Goal: Use online tool/utility: Use online tool/utility

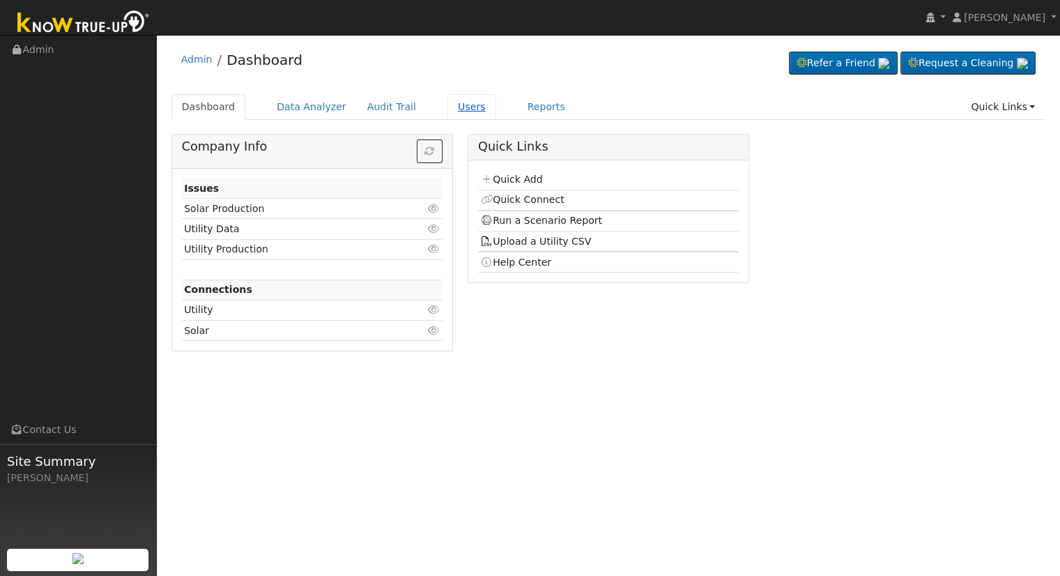
click at [447, 107] on link "Users" at bounding box center [471, 107] width 49 height 26
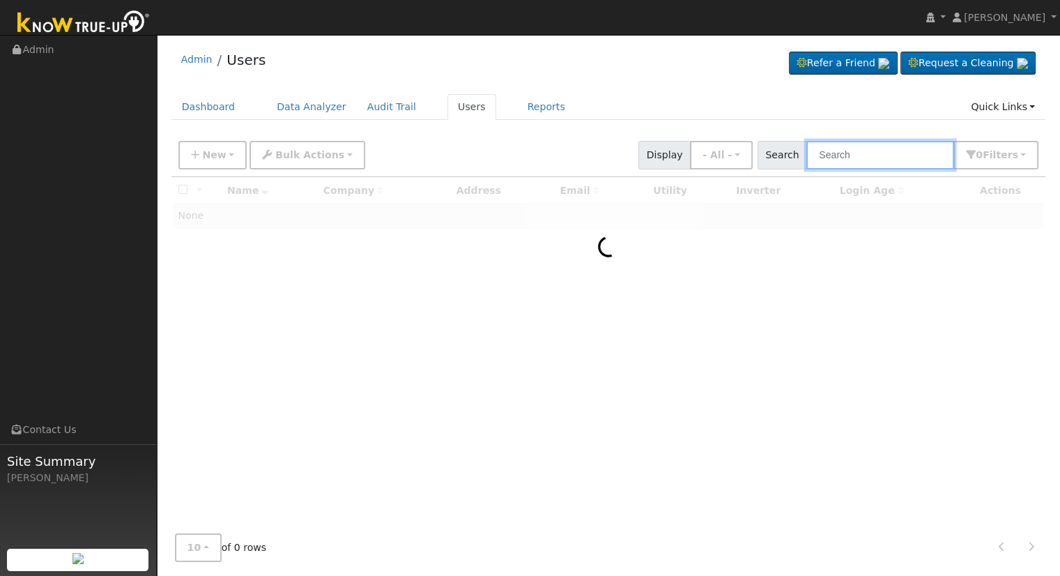
click at [899, 151] on input "text" at bounding box center [880, 155] width 148 height 29
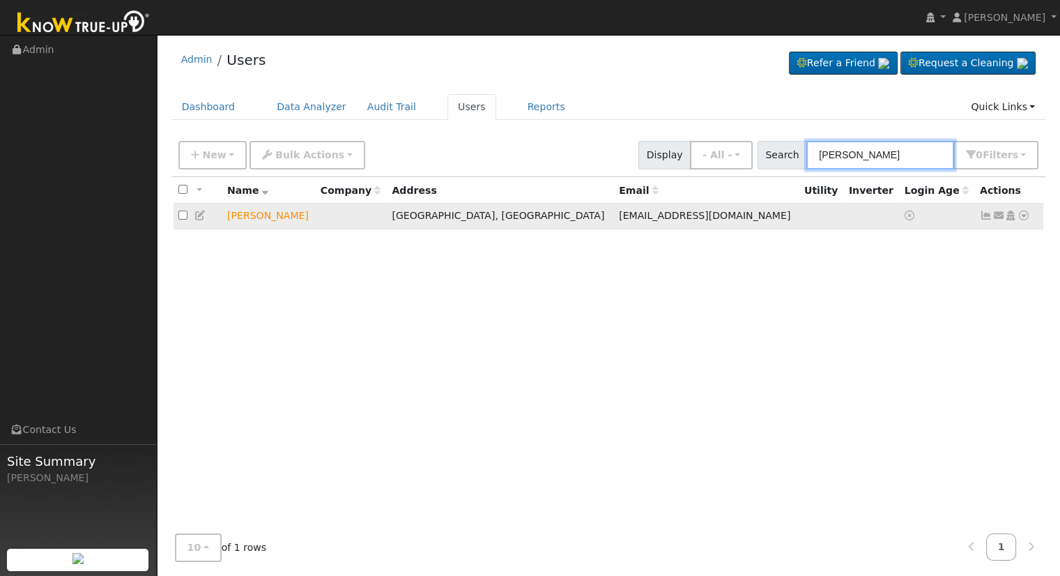
type input "Raul Pacheco"
click at [1025, 214] on icon at bounding box center [1024, 215] width 13 height 10
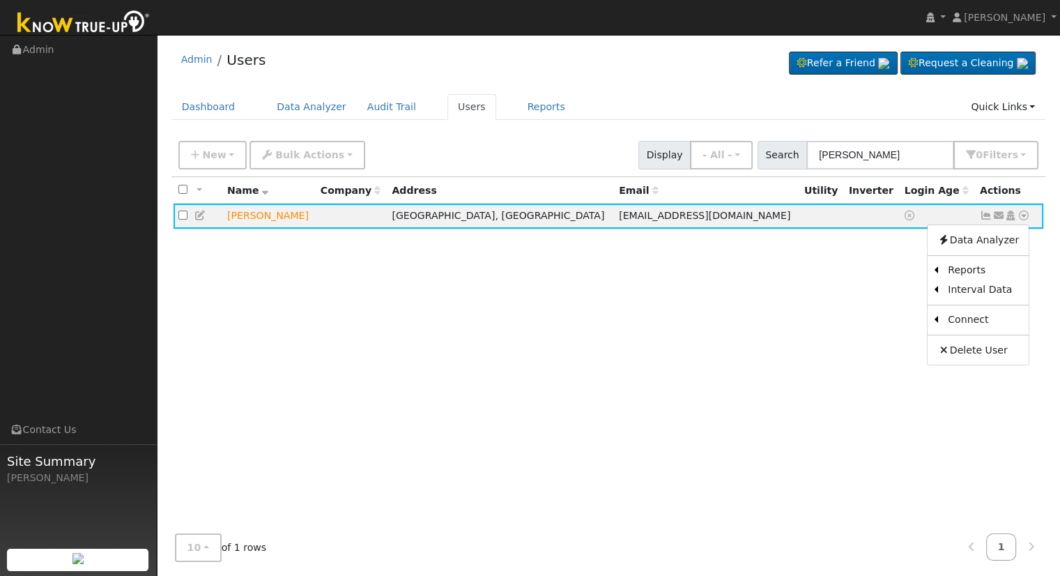
click at [594, 276] on div "All None All on page None on page Name Company Address Email Utility Inverter L…" at bounding box center [608, 350] width 875 height 346
click at [1021, 215] on icon at bounding box center [1024, 215] width 13 height 10
drag, startPoint x: 839, startPoint y: 268, endPoint x: 856, endPoint y: 265, distance: 17.1
click at [840, 268] on link "Scenario" at bounding box center [876, 272] width 104 height 20
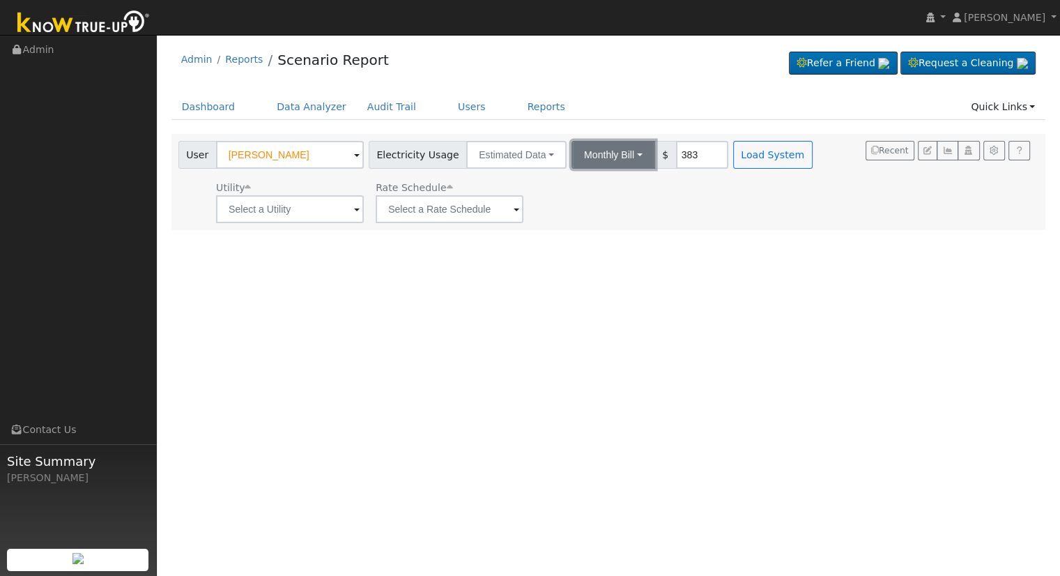
click at [589, 158] on button "Monthly Bill" at bounding box center [613, 155] width 84 height 28
drag, startPoint x: 594, startPoint y: 190, endPoint x: 649, endPoint y: 173, distance: 56.9
click at [595, 190] on link "Annual Consumption" at bounding box center [595, 186] width 122 height 20
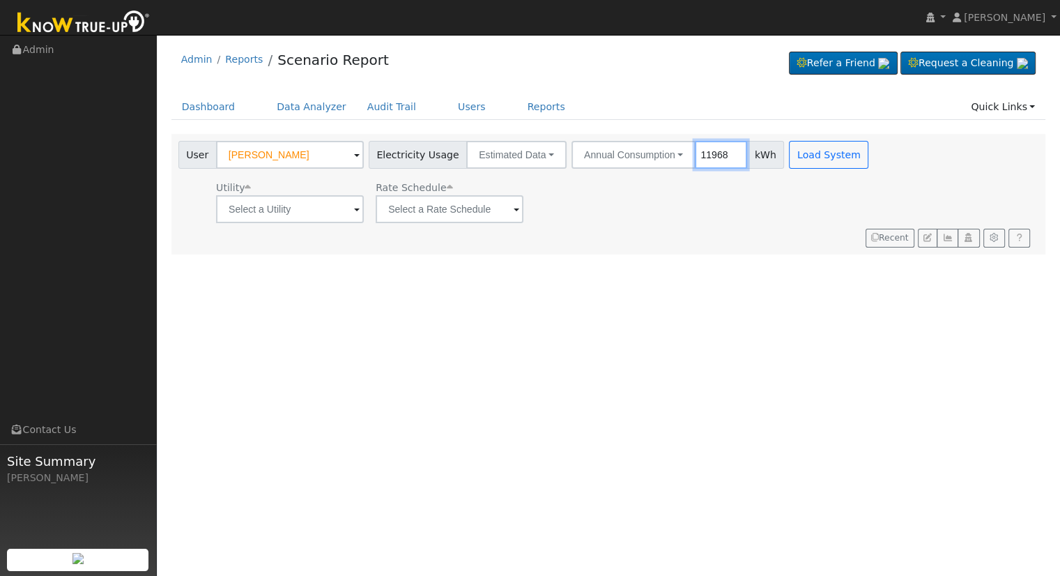
type input "11968"
click at [357, 193] on div "Utility" at bounding box center [290, 188] width 148 height 15
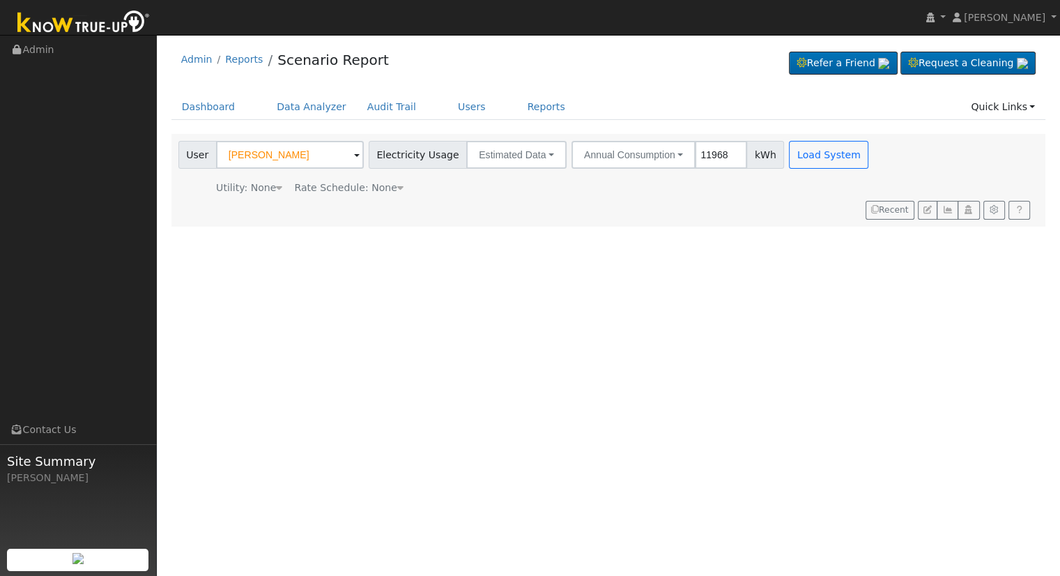
click at [292, 183] on div "Rate Schedule: None" at bounding box center [349, 188] width 114 height 15
click at [279, 187] on div "Utility: None" at bounding box center [230, 188] width 109 height 15
click at [276, 189] on icon at bounding box center [279, 188] width 6 height 10
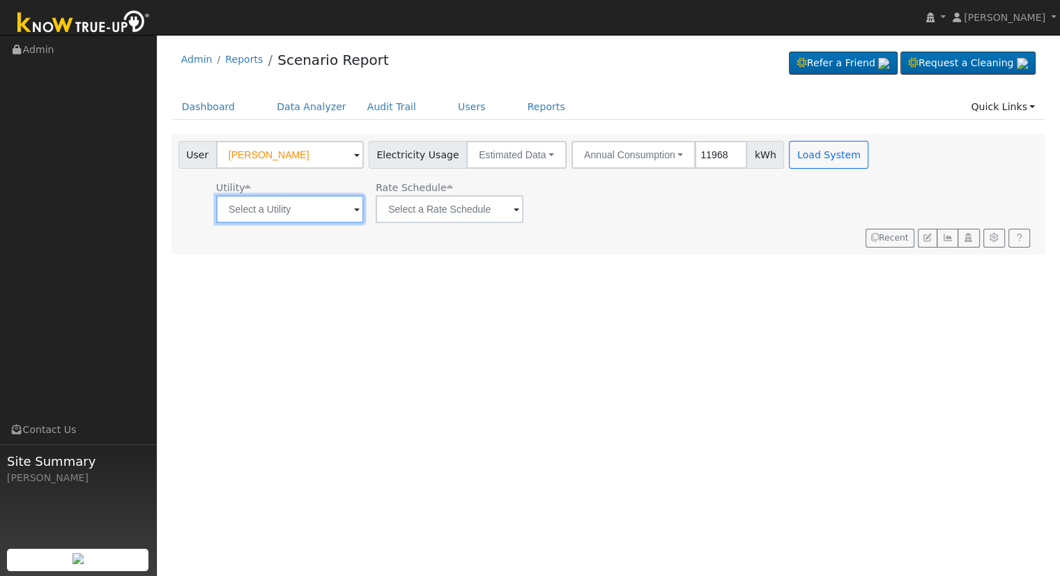
click at [314, 215] on input "text" at bounding box center [290, 209] width 148 height 28
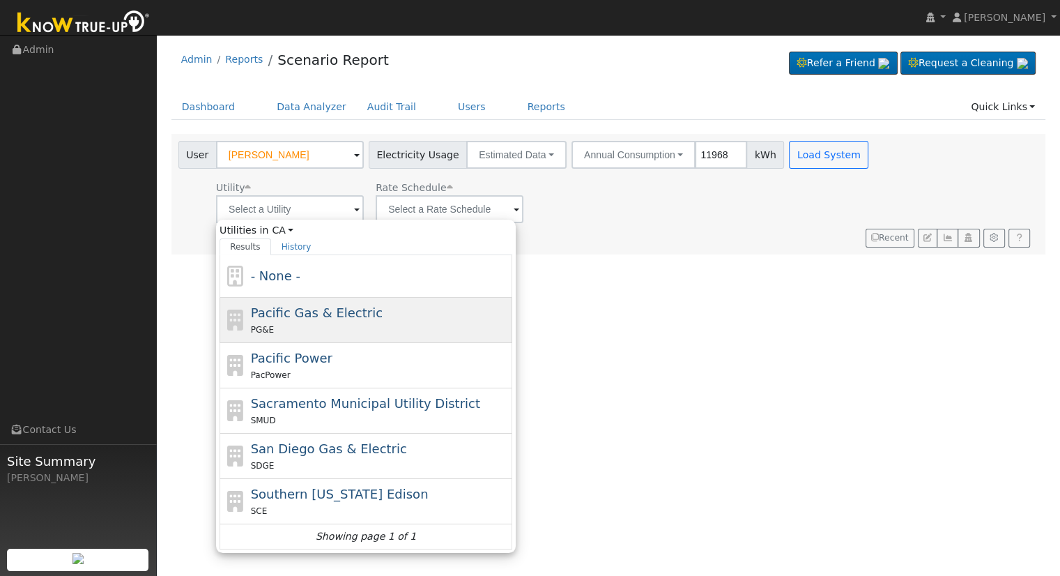
click at [328, 324] on div "PG&E" at bounding box center [380, 329] width 259 height 15
type input "Pacific Gas & Electric"
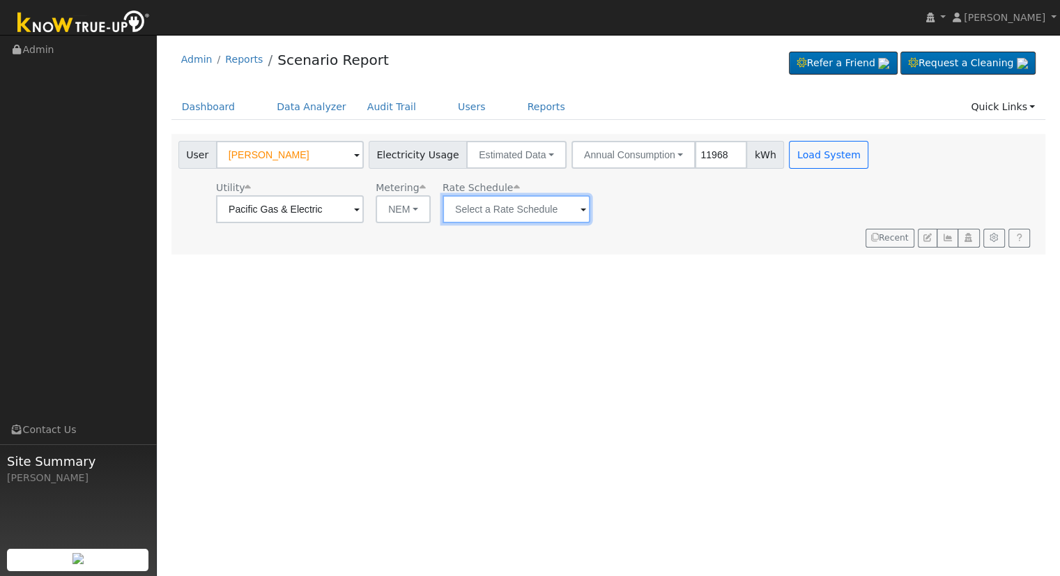
click at [364, 210] on input "text" at bounding box center [290, 209] width 148 height 28
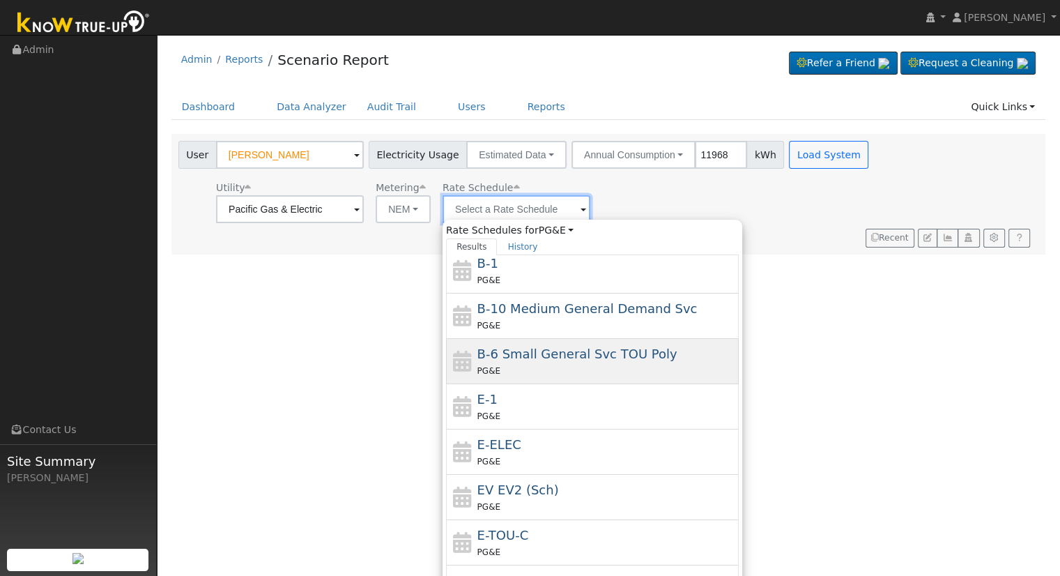
scroll to position [151, 0]
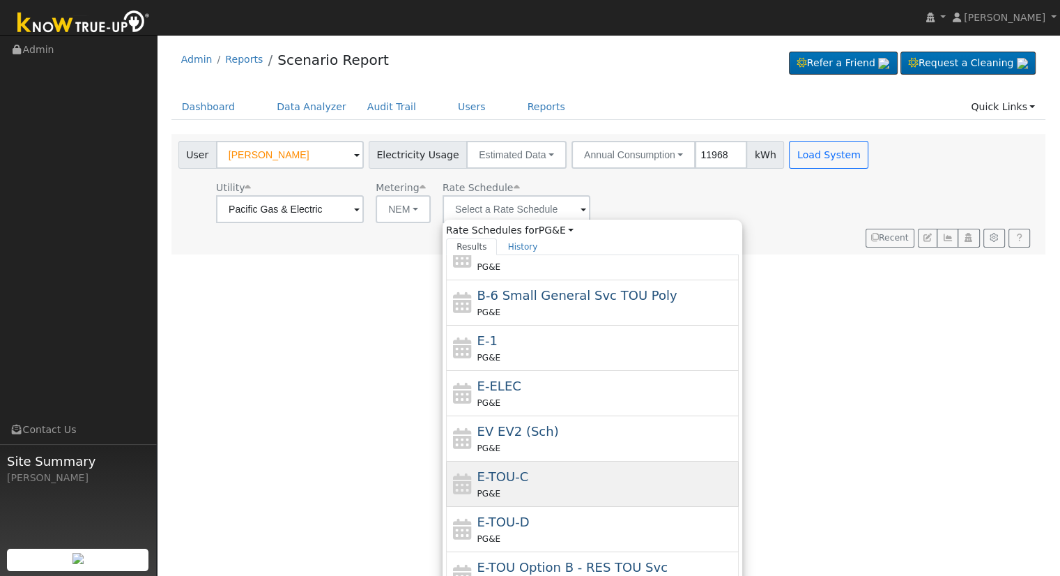
click at [527, 495] on div "PG&E" at bounding box center [606, 493] width 259 height 15
type input "E-TOU-C"
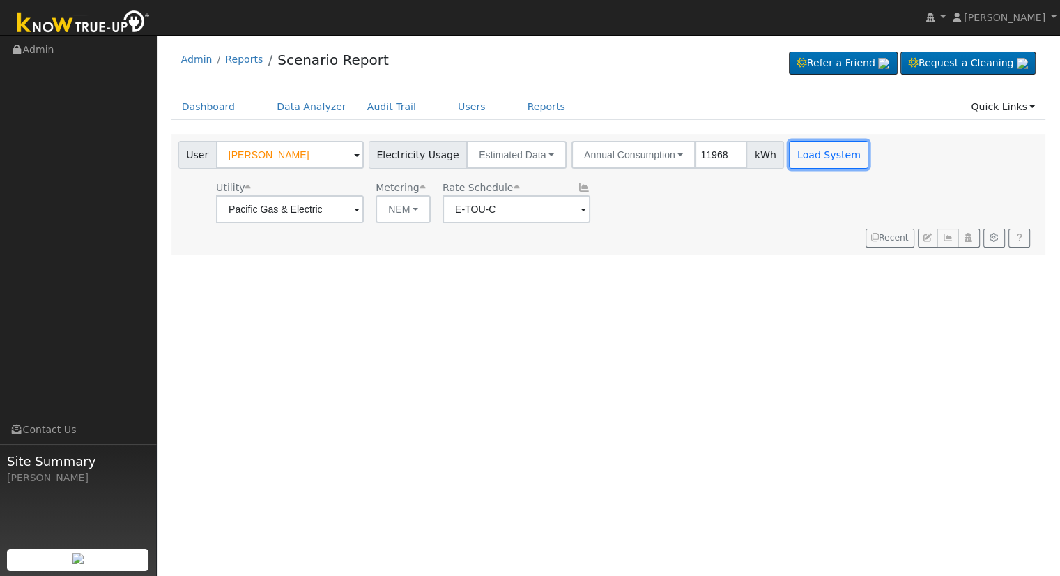
click at [795, 141] on button "Load System" at bounding box center [828, 155] width 79 height 28
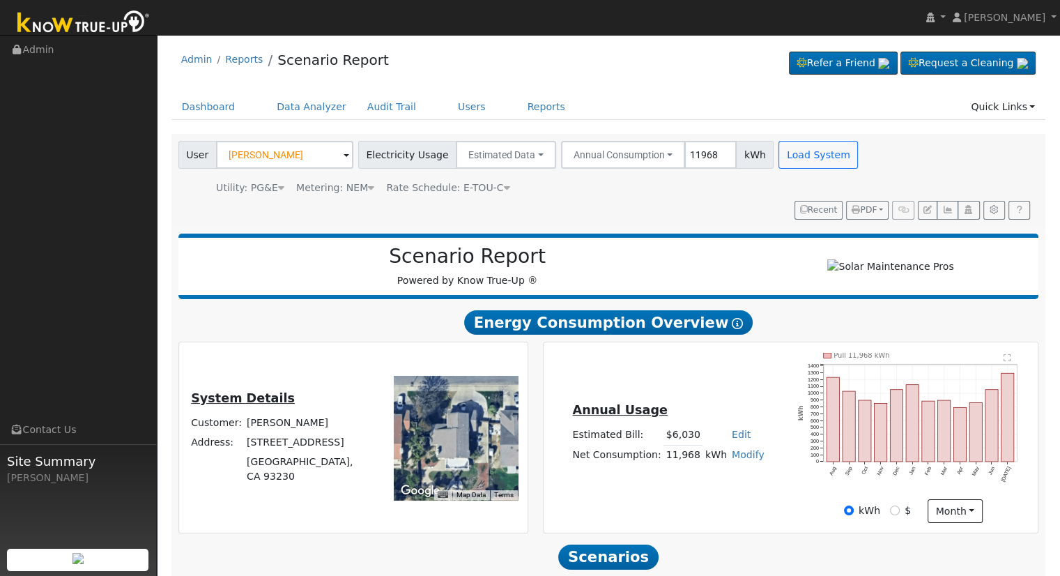
scroll to position [133, 0]
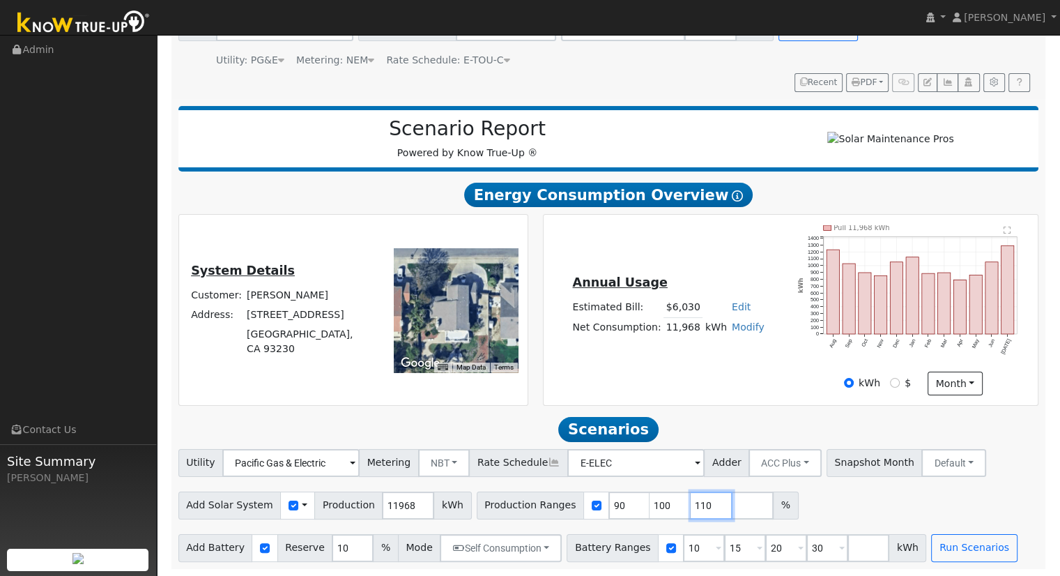
click at [691, 506] on input "110" at bounding box center [712, 505] width 42 height 28
type input "1"
type input "90"
type input "100"
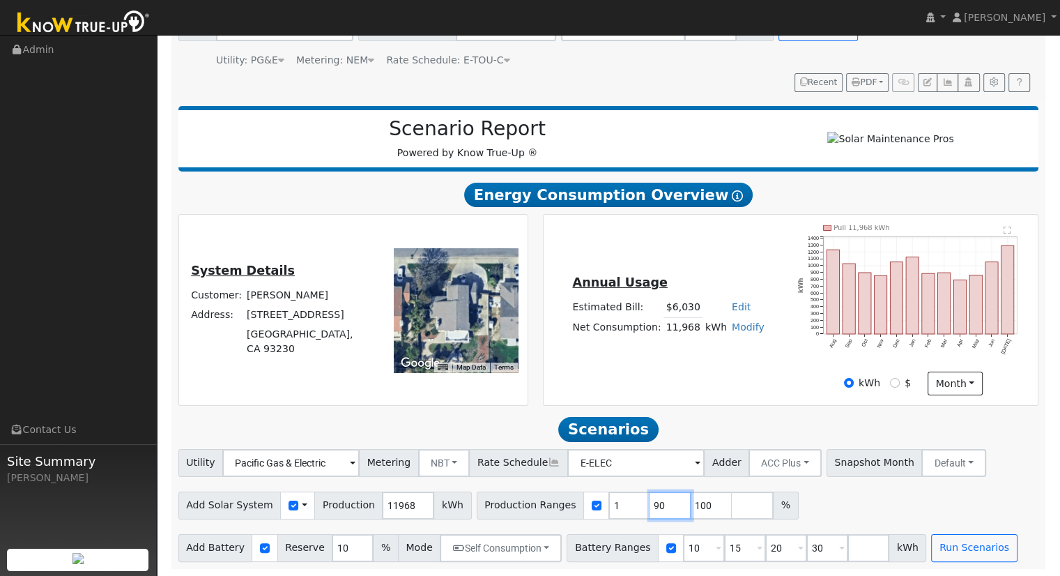
type input "100"
type input "1"
type input "120.304144"
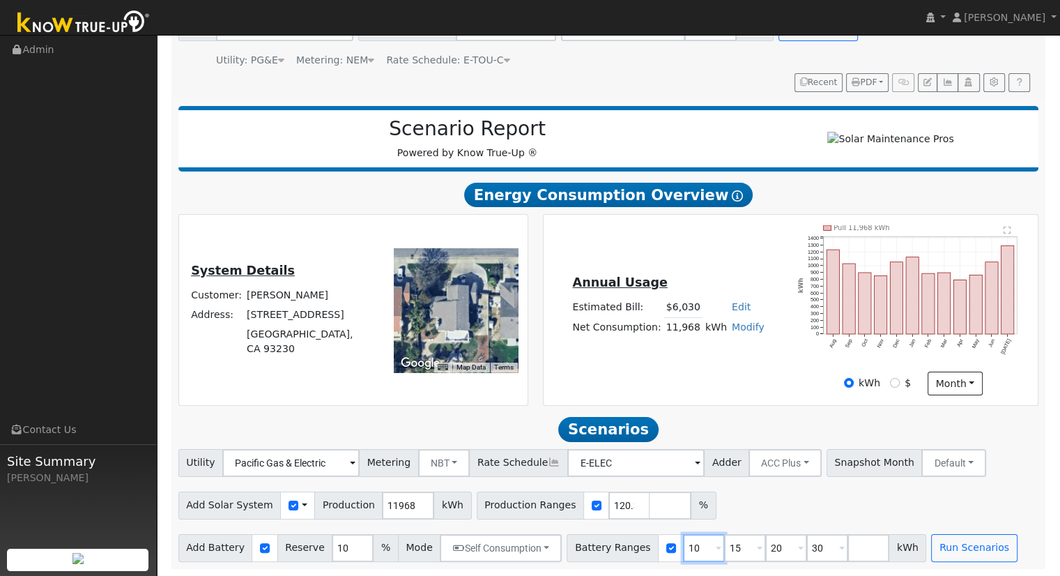
type input "15"
type input "20"
type input "30"
type input "20"
type input "30"
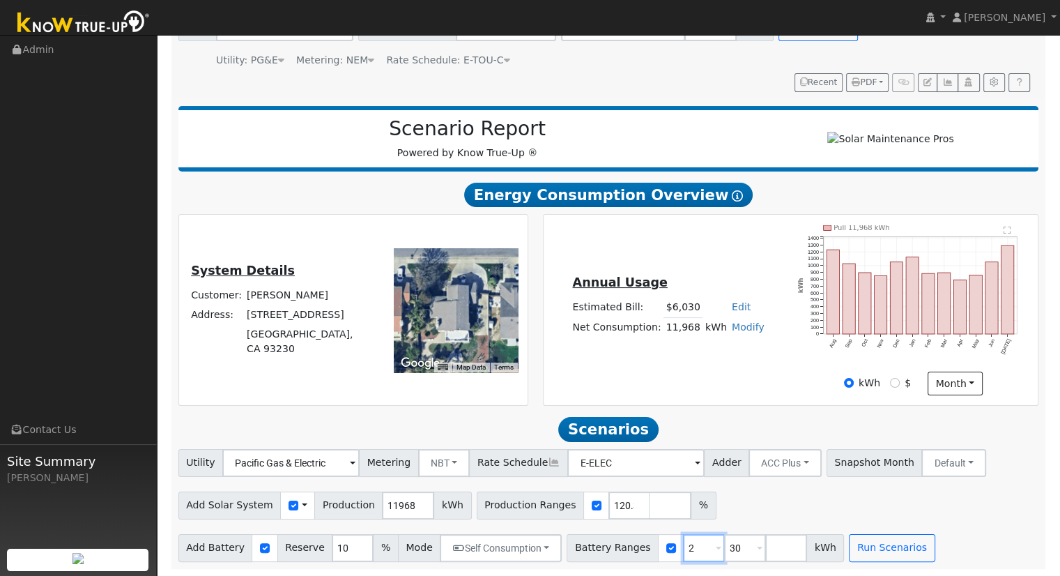
type input "2"
type input "0"
type input "20"
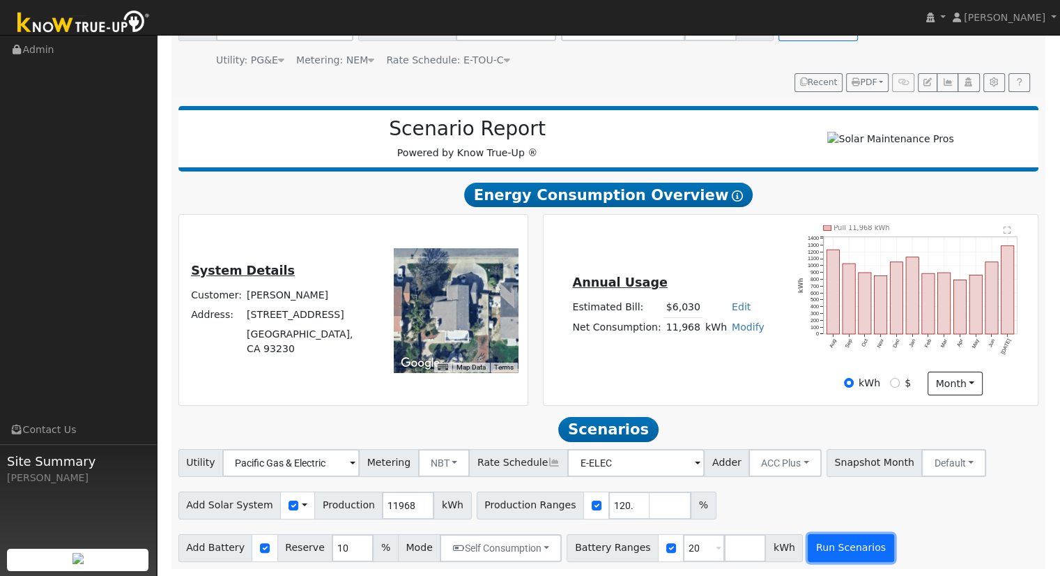
click at [813, 543] on button "Run Scenarios" at bounding box center [851, 548] width 86 height 28
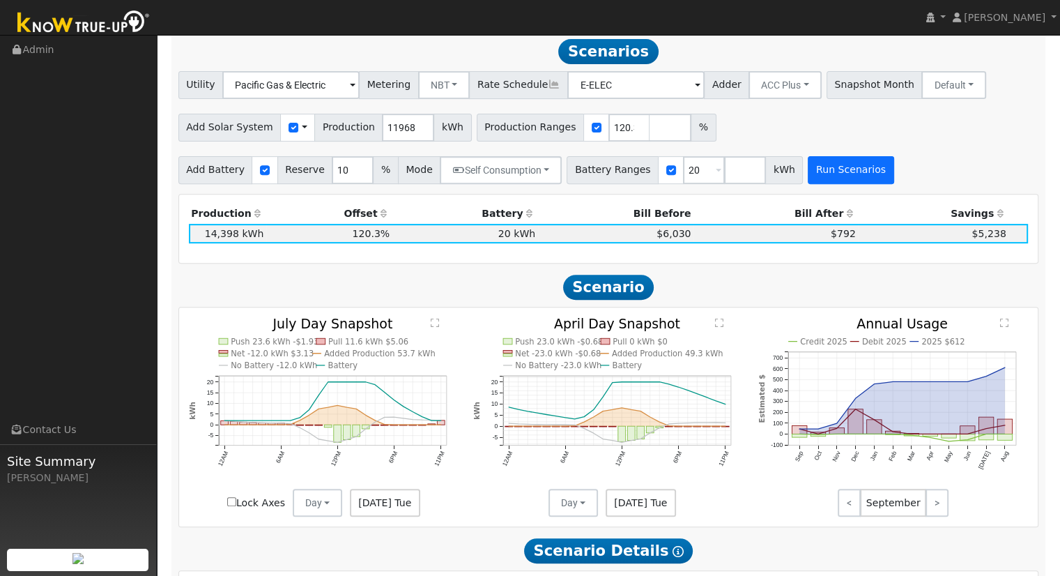
scroll to position [506, 0]
click at [905, 168] on div "Add Battery Reserve 10 % Mode Self Consumption Self Consumption Peak Savings AC…" at bounding box center [609, 167] width 866 height 33
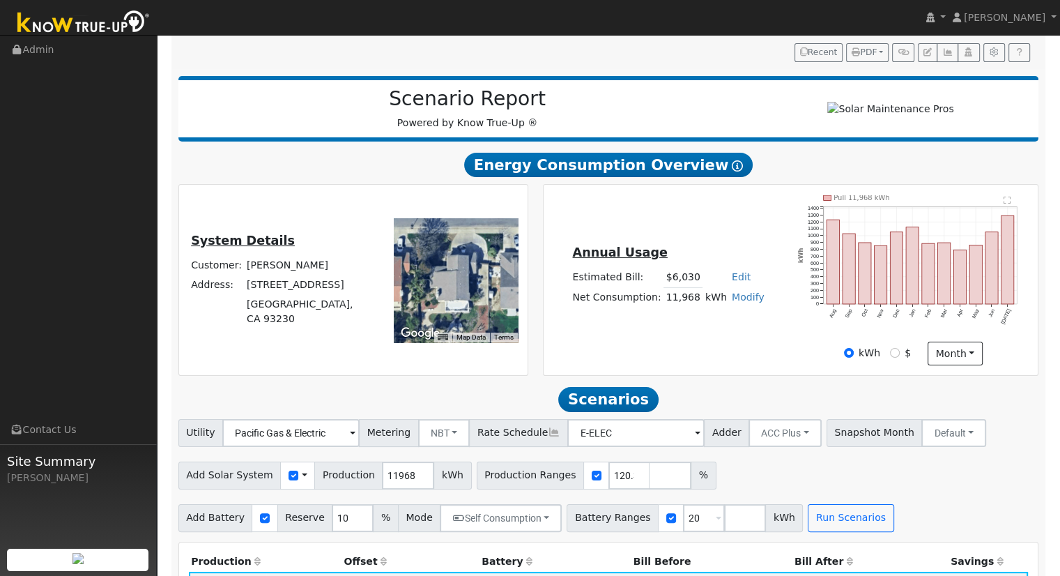
scroll to position [227, 0]
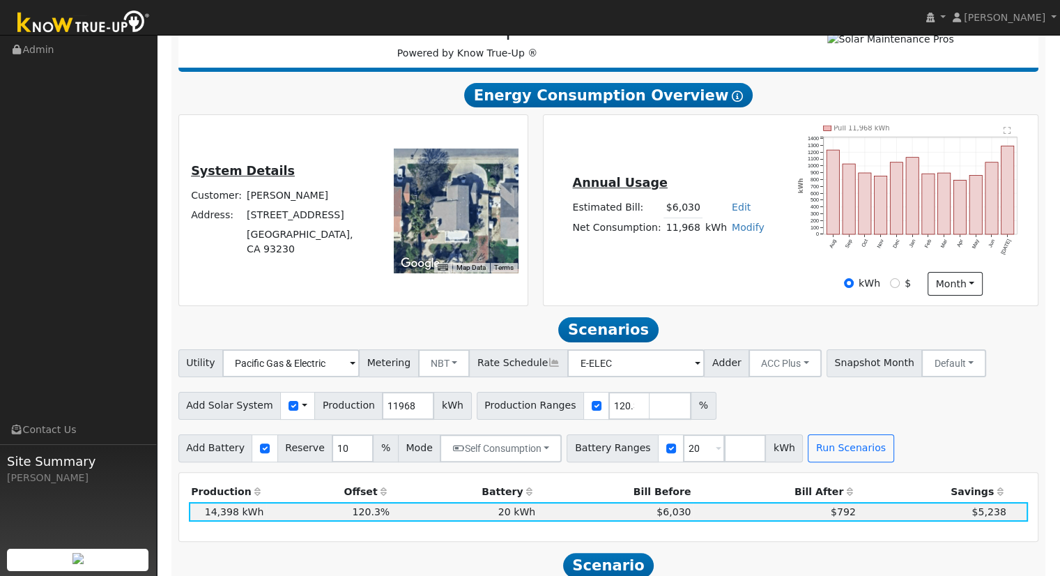
click at [618, 277] on div "Annual Usage Estimated Bill: $6,030 Edit Estimated Bill $ Annual Net Consumptio…" at bounding box center [791, 210] width 490 height 170
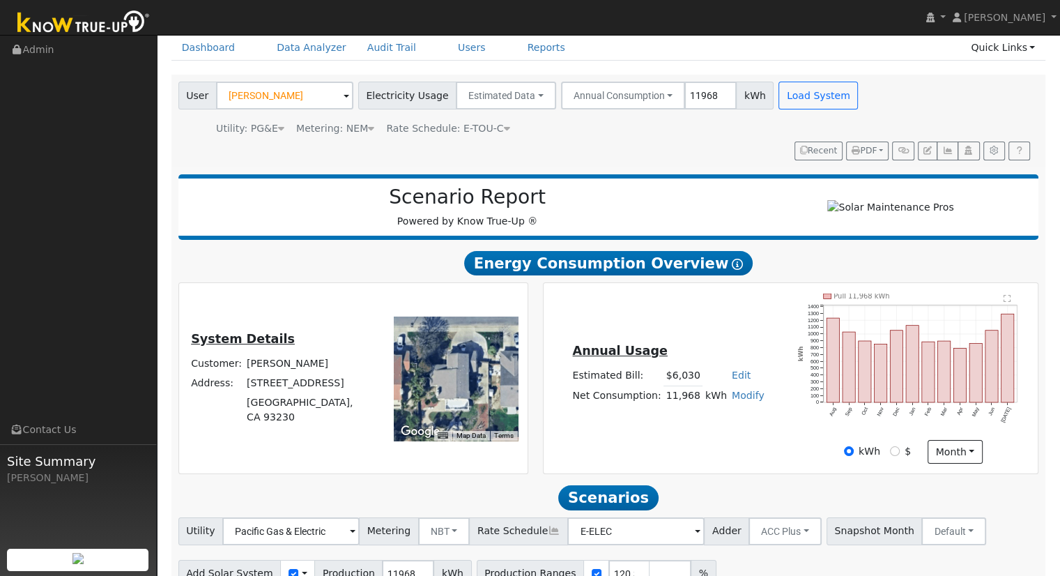
scroll to position [0, 0]
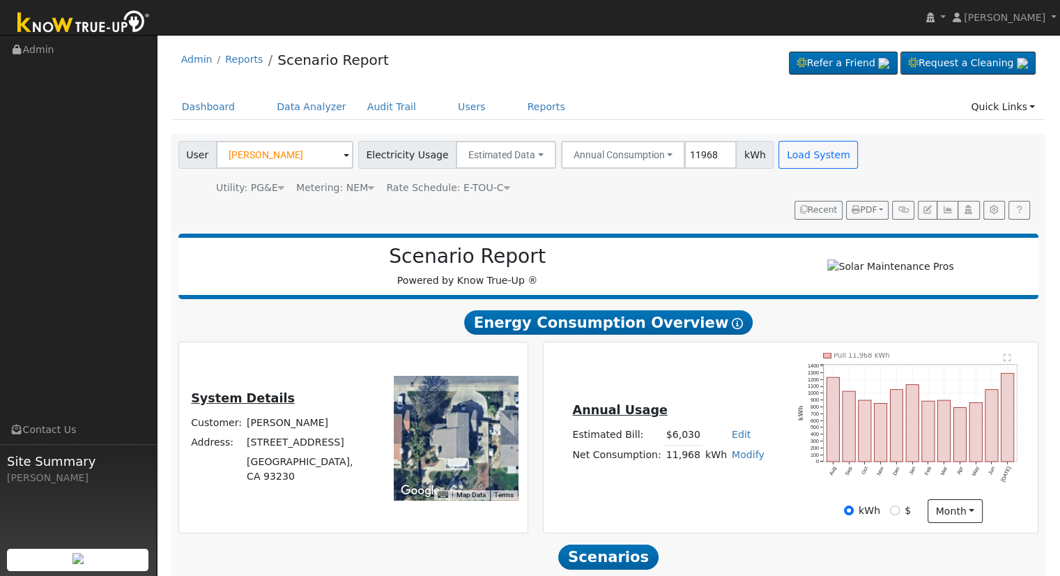
click at [265, 189] on div "Utility: PG&E" at bounding box center [250, 188] width 68 height 15
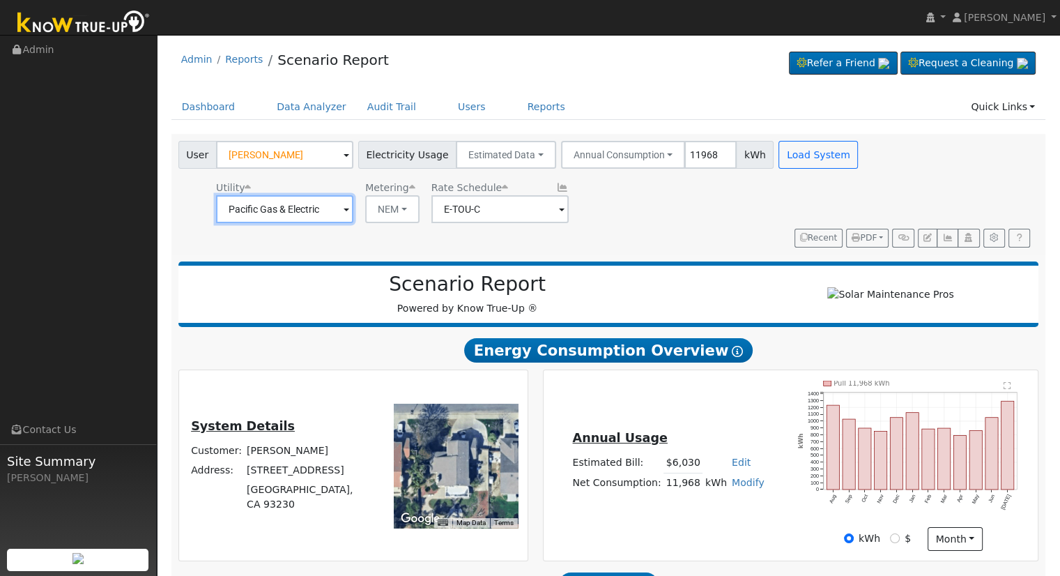
click at [332, 215] on input "Pacific Gas & Electric" at bounding box center [284, 209] width 137 height 28
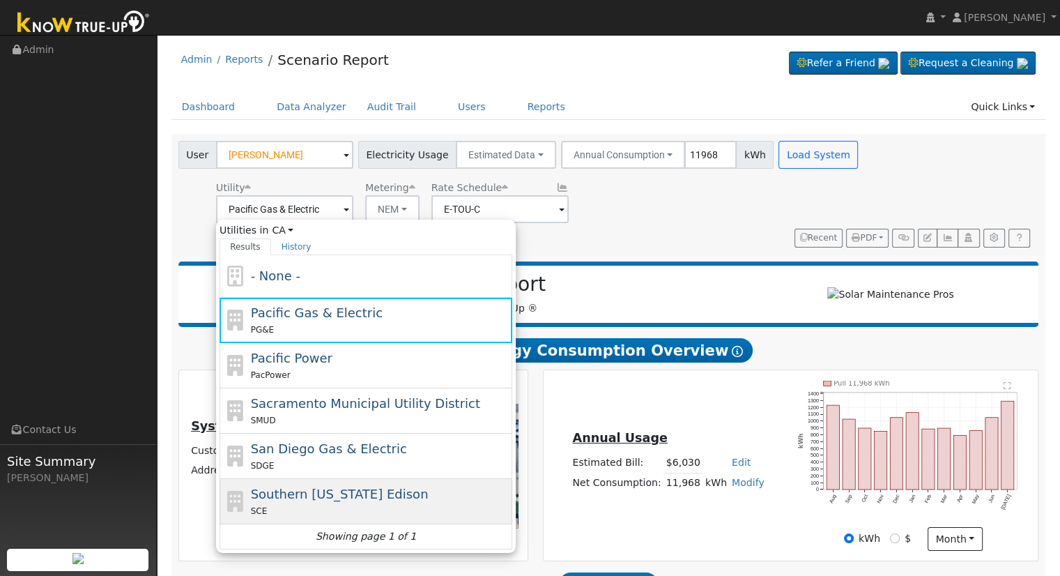
click at [353, 497] on span "Southern [US_STATE] Edison" at bounding box center [340, 493] width 178 height 15
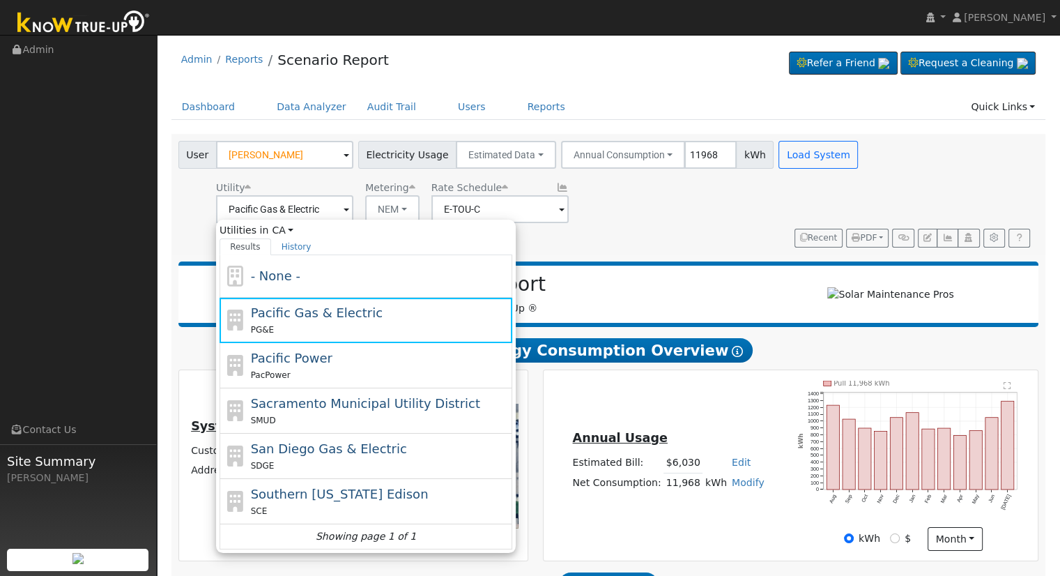
type input "Southern [US_STATE] Edison"
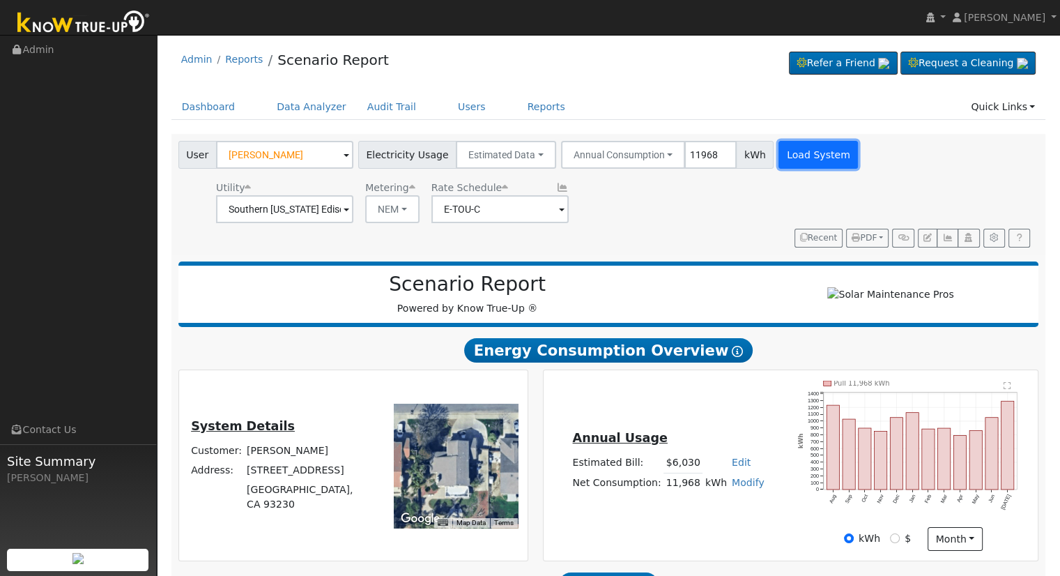
click at [806, 158] on button "Load System" at bounding box center [817, 155] width 79 height 28
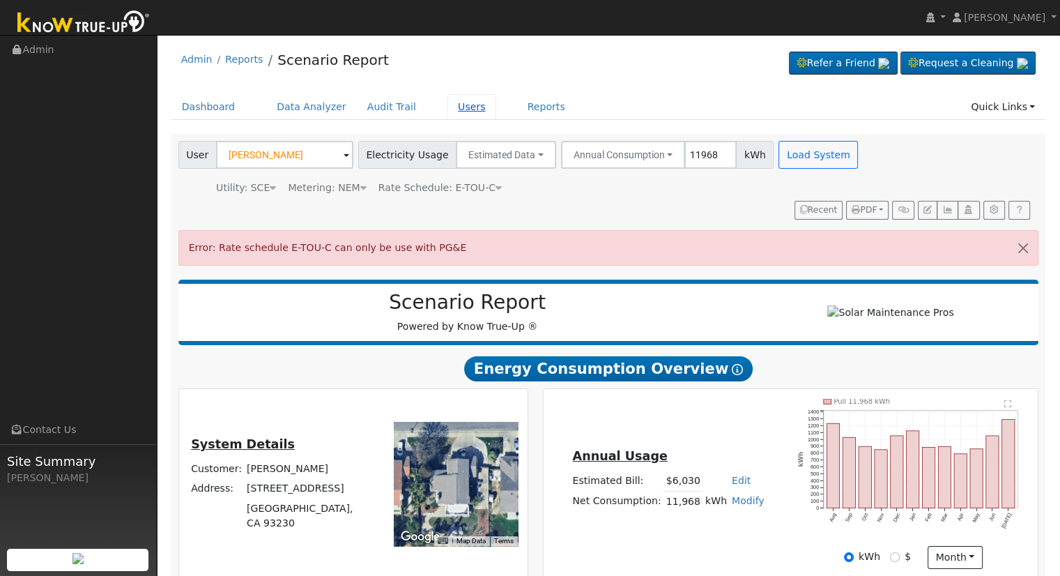
click at [450, 109] on link "Users" at bounding box center [471, 107] width 49 height 26
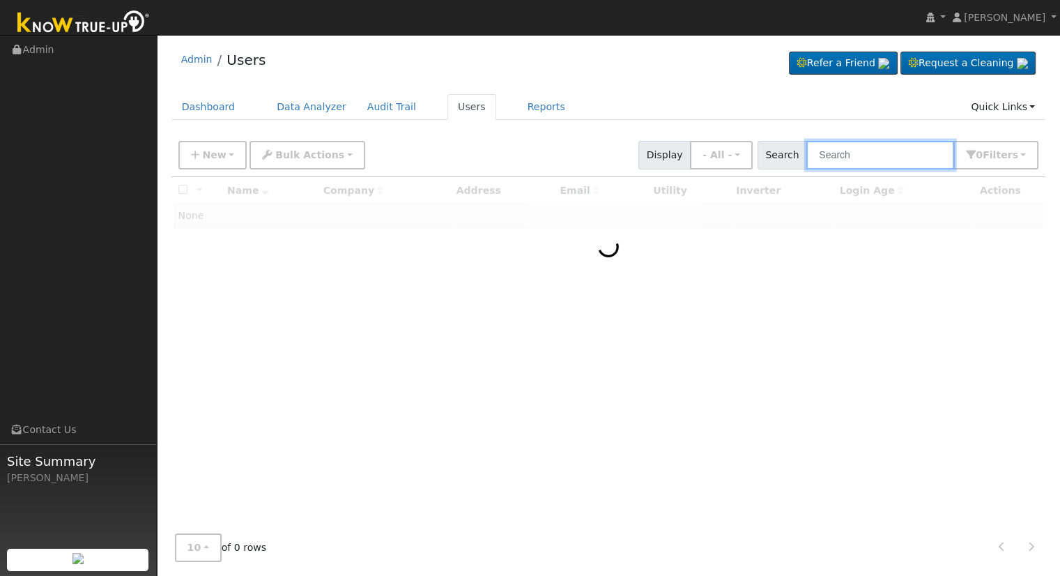
click at [896, 153] on input "text" at bounding box center [880, 155] width 148 height 29
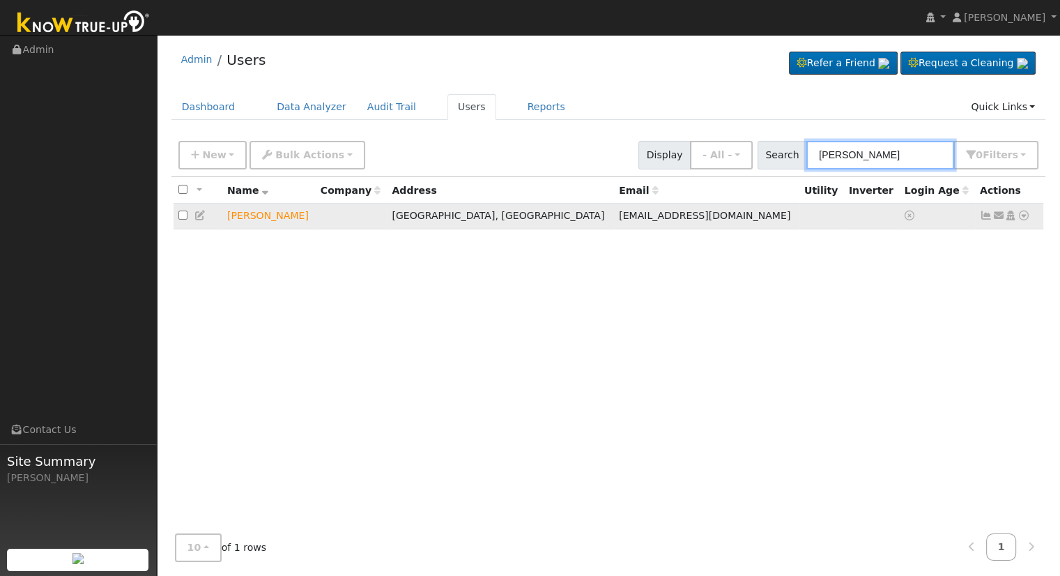
type input "raul pache"
click at [1021, 214] on icon at bounding box center [1024, 215] width 13 height 10
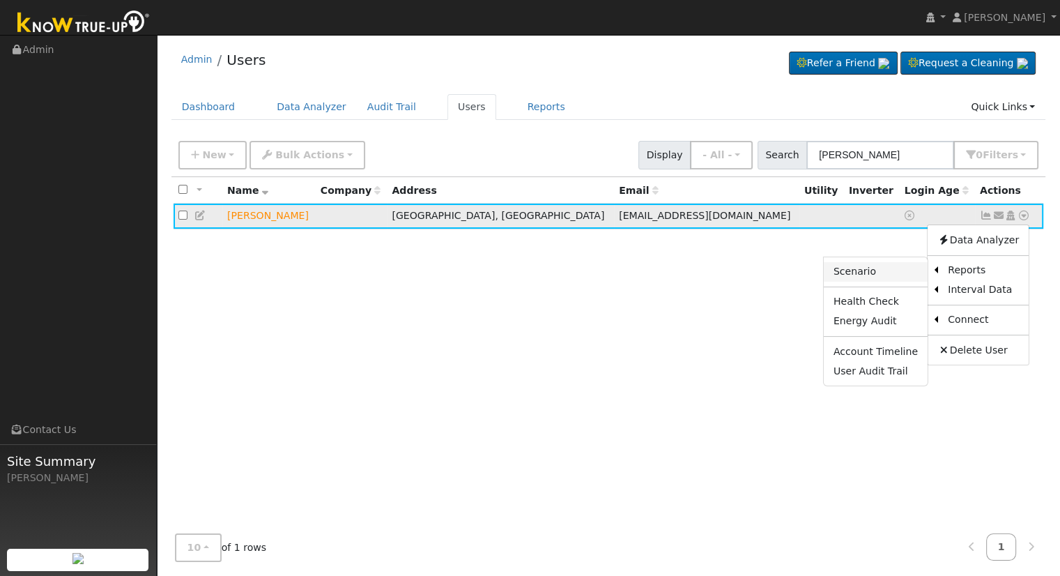
click at [900, 270] on link "Scenario" at bounding box center [876, 272] width 104 height 20
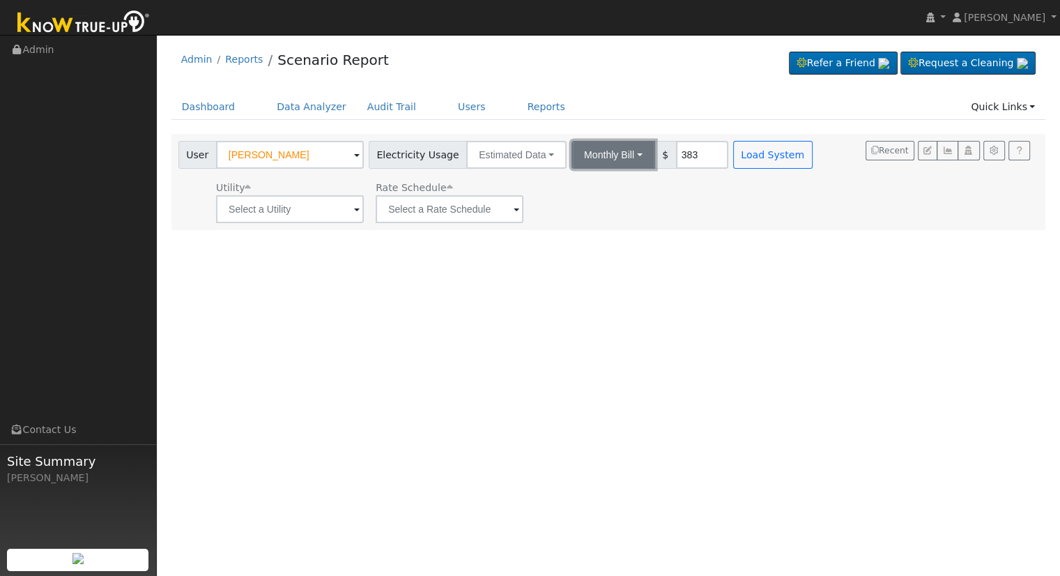
click at [602, 162] on button "Monthly Bill" at bounding box center [613, 155] width 84 height 28
click at [602, 190] on link "Annual Consumption" at bounding box center [595, 186] width 122 height 20
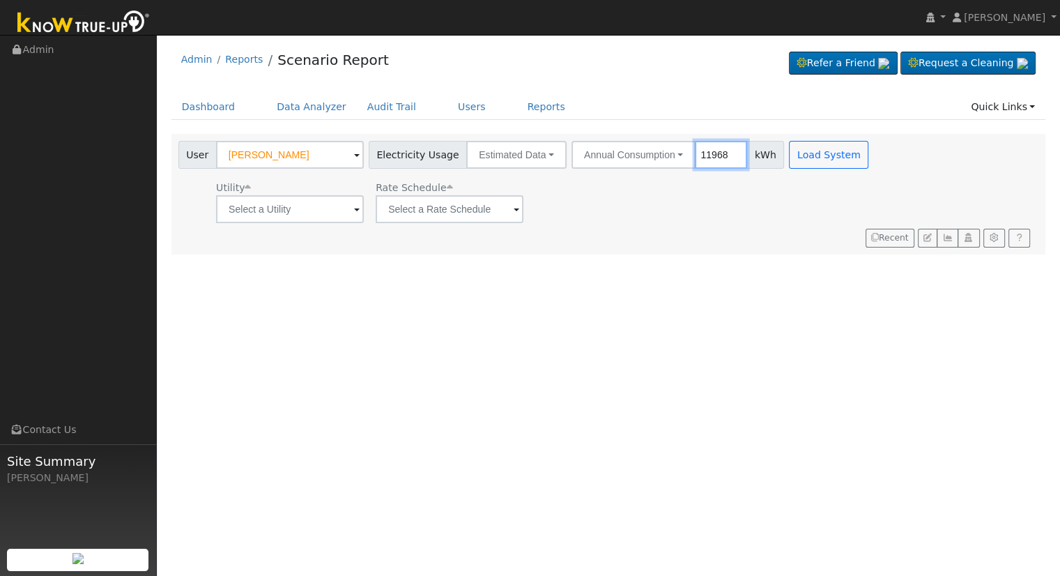
type input "11968"
click at [270, 205] on input "text" at bounding box center [290, 209] width 148 height 28
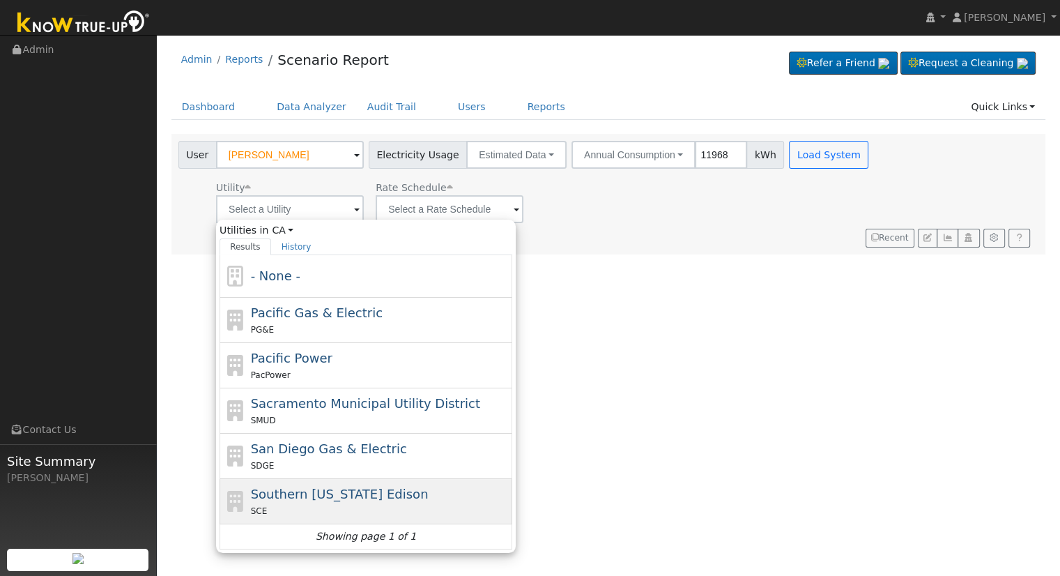
click at [348, 500] on div "Southern [US_STATE] Edison SCE" at bounding box center [380, 500] width 259 height 33
type input "Southern [US_STATE] Edison"
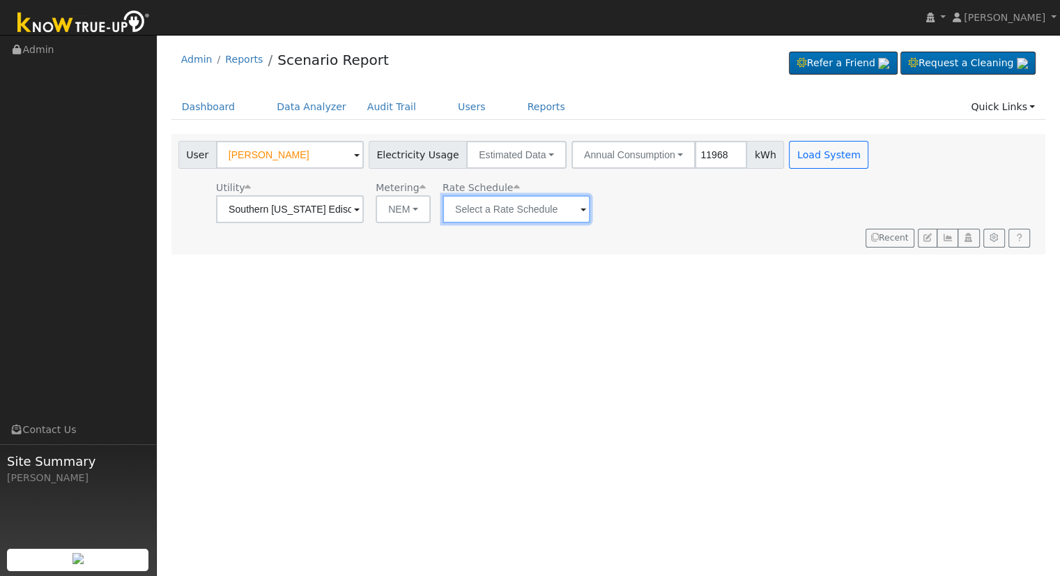
click at [364, 204] on input "text" at bounding box center [290, 209] width 148 height 28
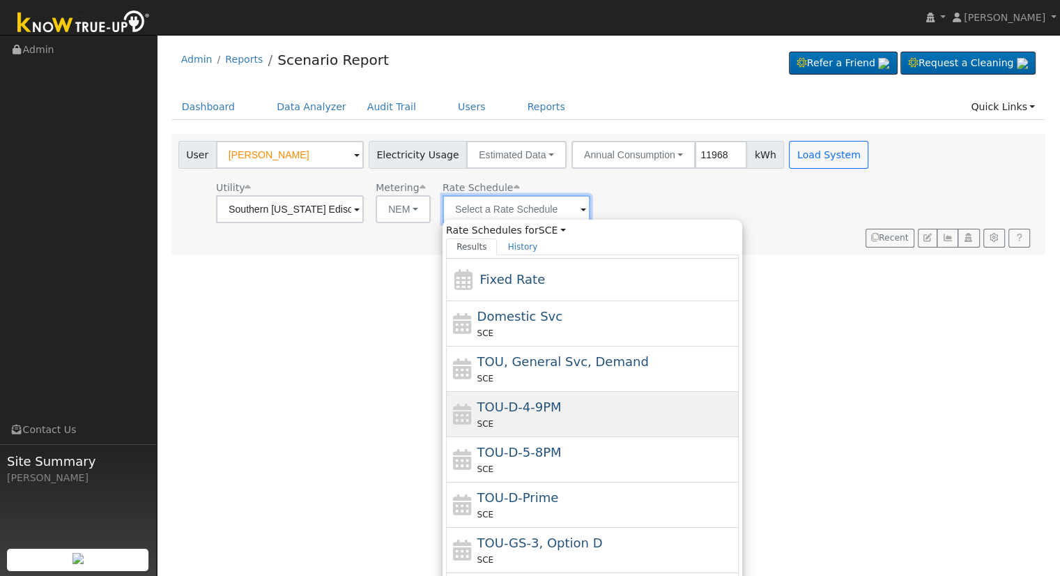
scroll to position [61, 0]
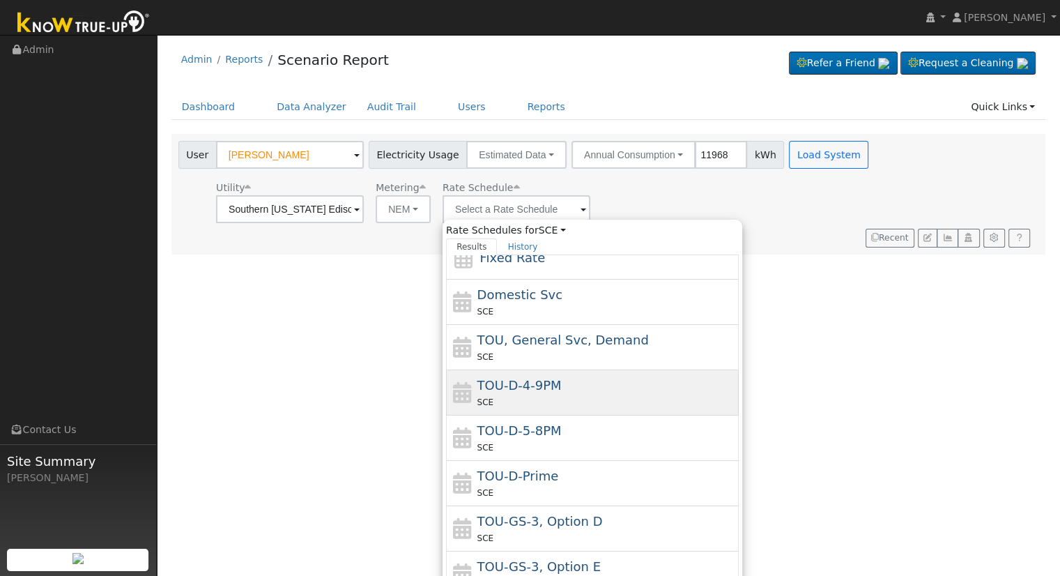
click at [569, 384] on div "TOU-D-4-9PM SCE" at bounding box center [606, 392] width 259 height 33
type input "TOU-D-4-9PM"
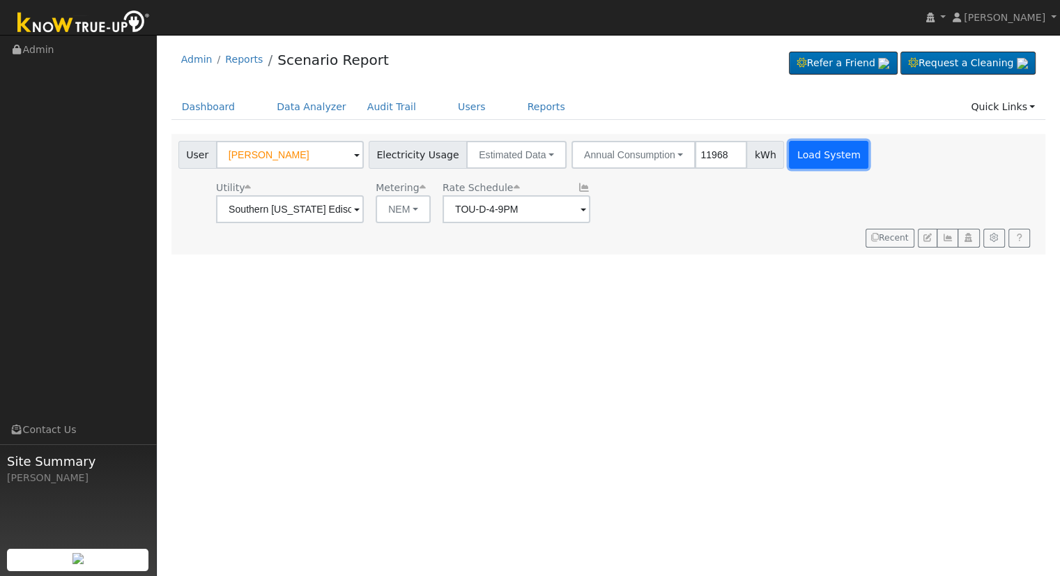
click at [813, 152] on button "Load System" at bounding box center [828, 155] width 79 height 28
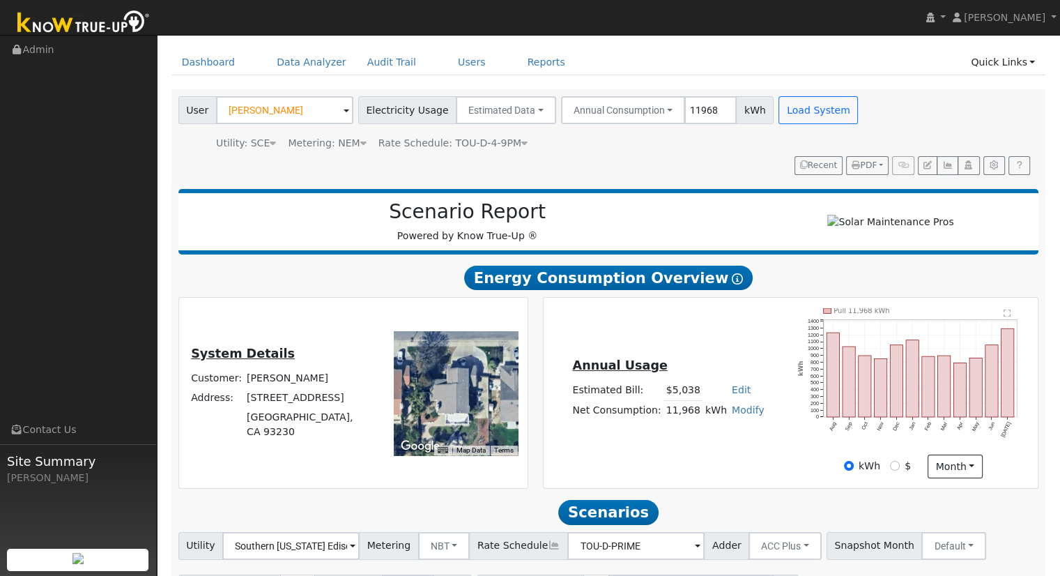
scroll to position [133, 0]
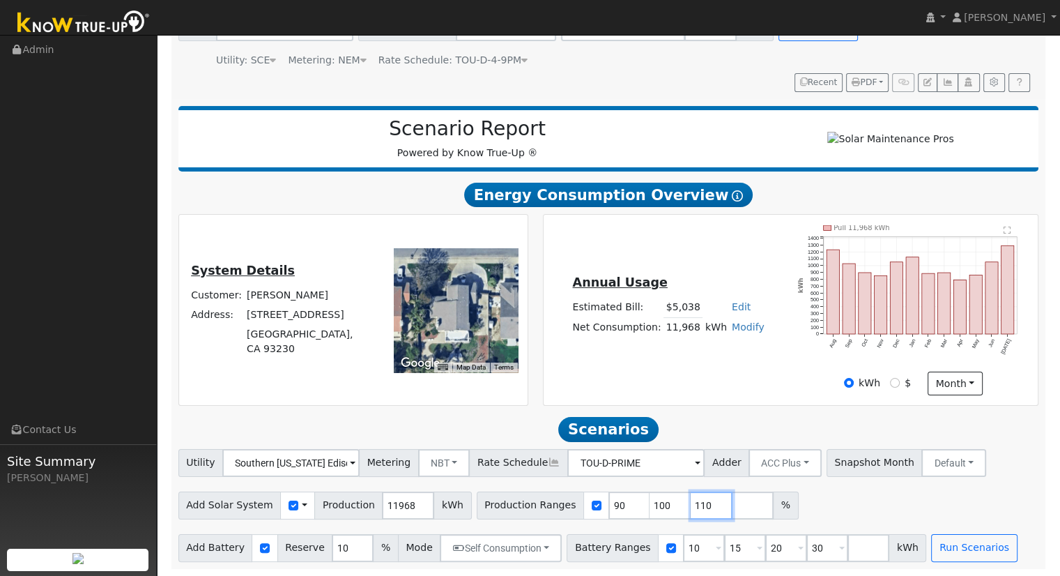
click at [691, 502] on input "110" at bounding box center [712, 505] width 42 height 28
type input "1"
type input "120.304144"
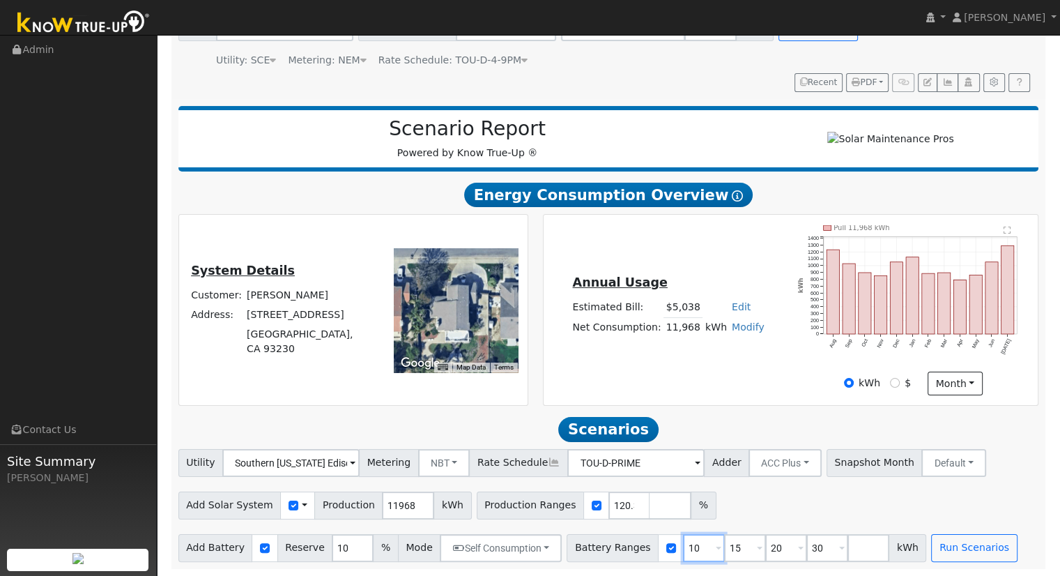
type input "15"
type input "20"
type input "30"
type input "15"
type input "30"
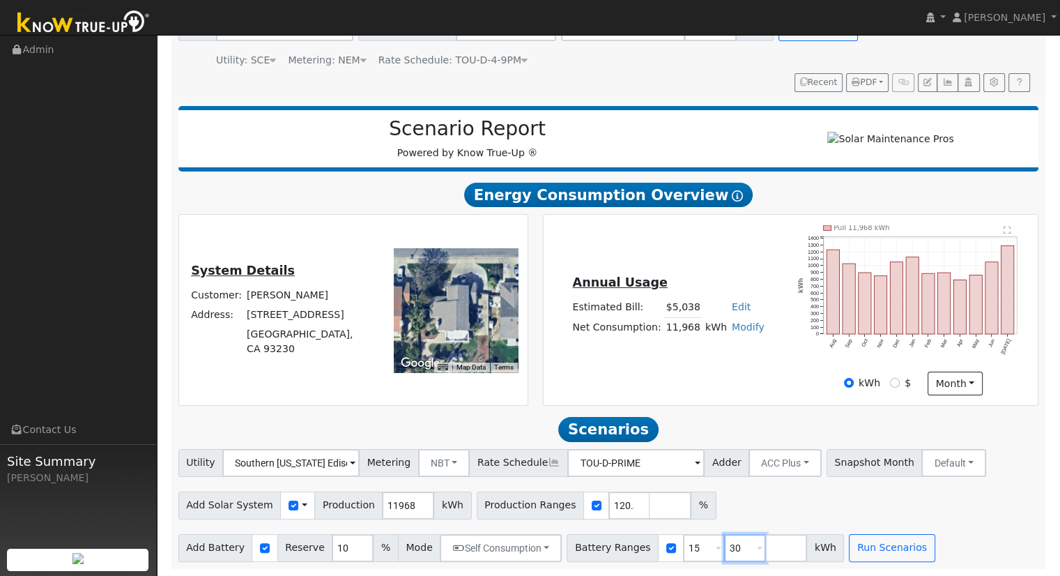
type input "3"
type input "20"
click at [821, 551] on button "Run Scenarios" at bounding box center [851, 548] width 86 height 28
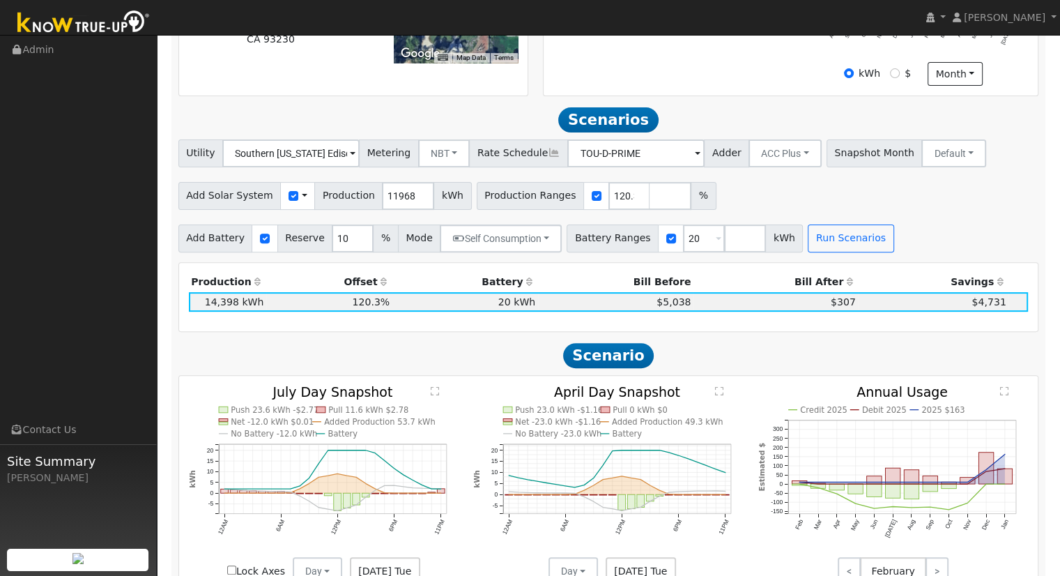
scroll to position [436, 0]
click at [650, 206] on input "number" at bounding box center [671, 197] width 42 height 28
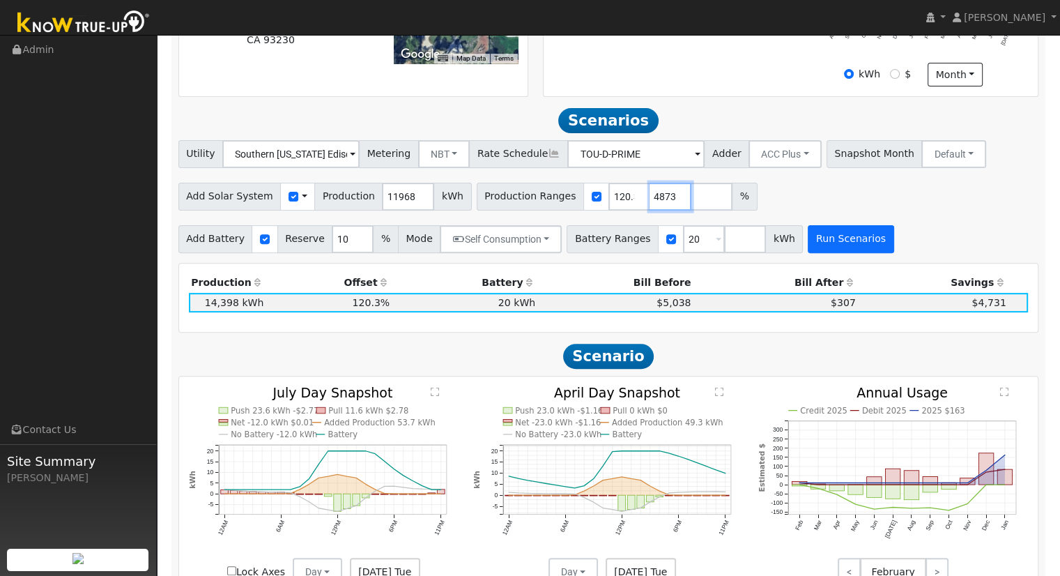
type input "115.14873"
type input "120.304144"
click at [822, 235] on button "Run Scenarios" at bounding box center [851, 239] width 86 height 28
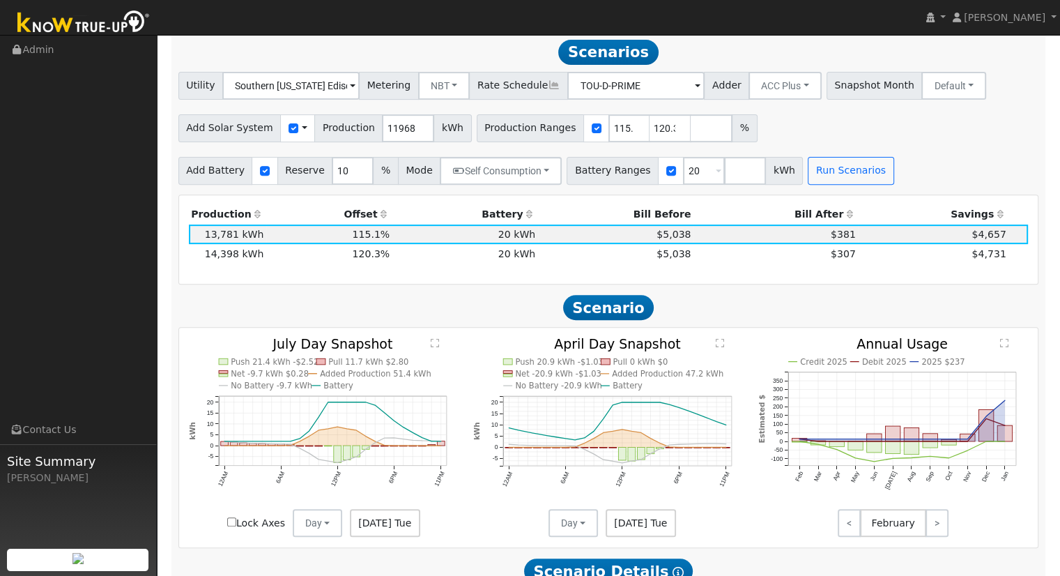
scroll to position [506, 0]
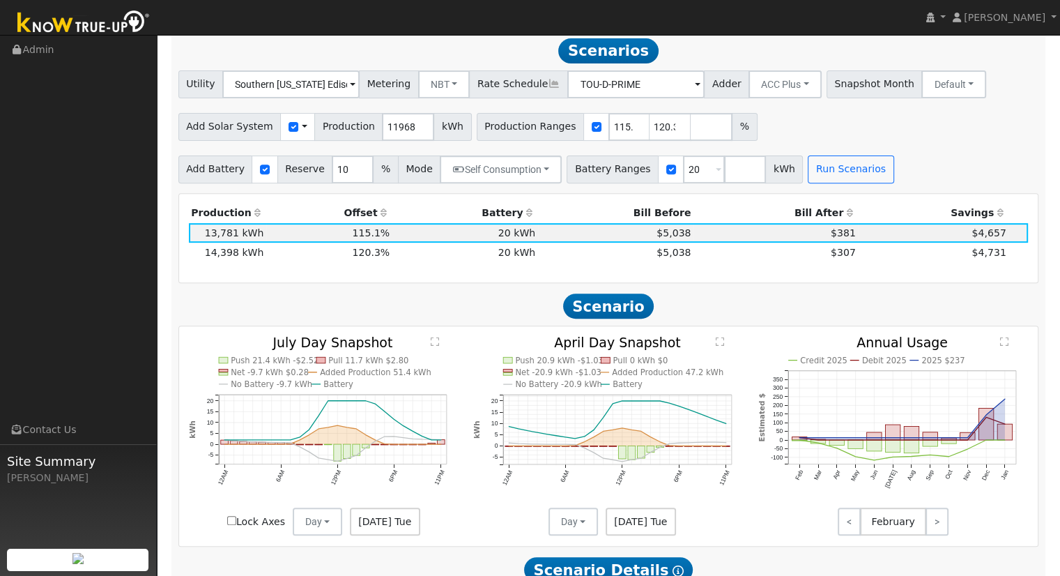
click at [912, 169] on div "Add Battery Reserve 10 % Mode Self Consumption Self Consumption Peak Savings AC…" at bounding box center [609, 167] width 866 height 33
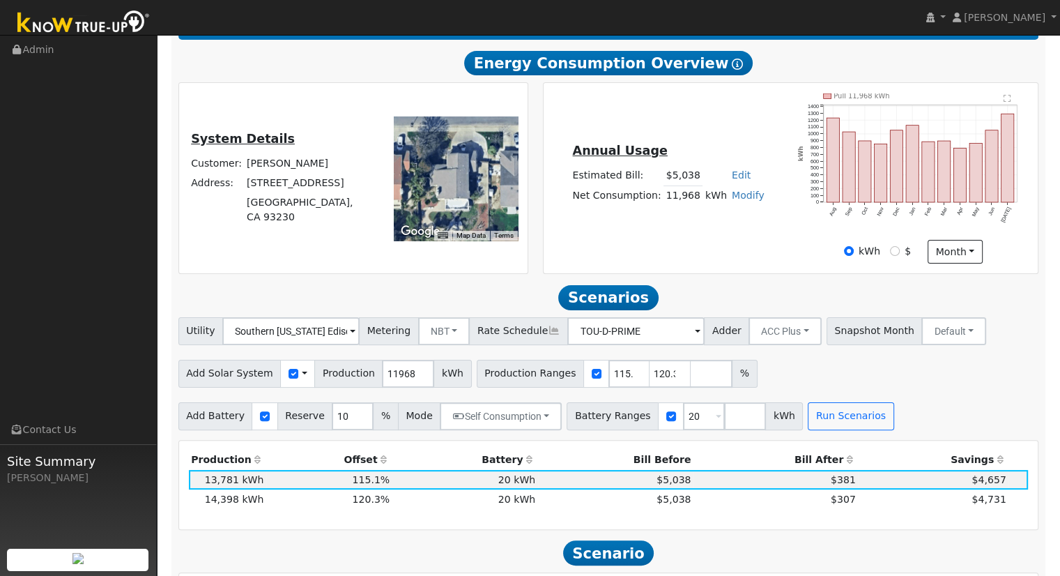
scroll to position [18, 0]
